Goal: Transaction & Acquisition: Purchase product/service

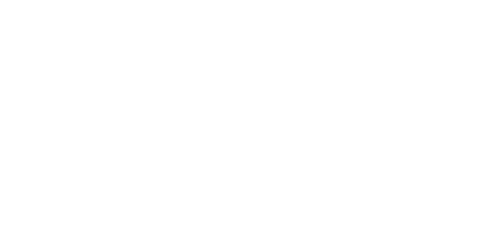
scroll to position [110, 0]
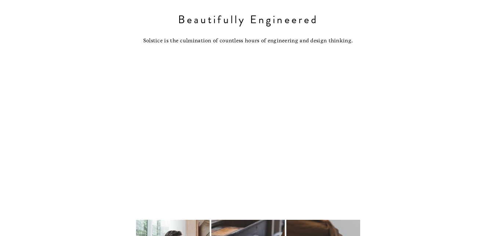
scroll to position [5329, 0]
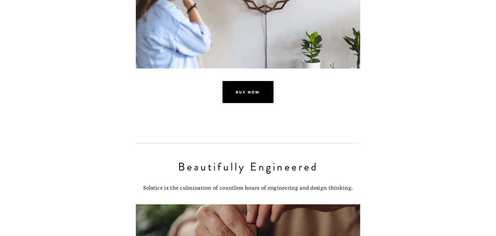
click at [255, 103] on link "buy now" at bounding box center [248, 92] width 51 height 22
